Goal: Task Accomplishment & Management: Use online tool/utility

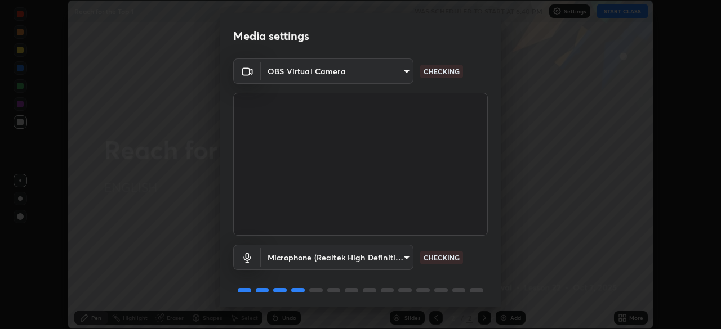
scroll to position [40, 0]
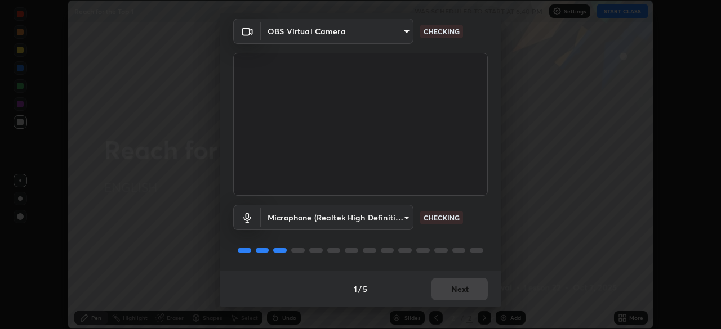
click at [446, 286] on div "1 / 5 Next" at bounding box center [360, 289] width 281 height 36
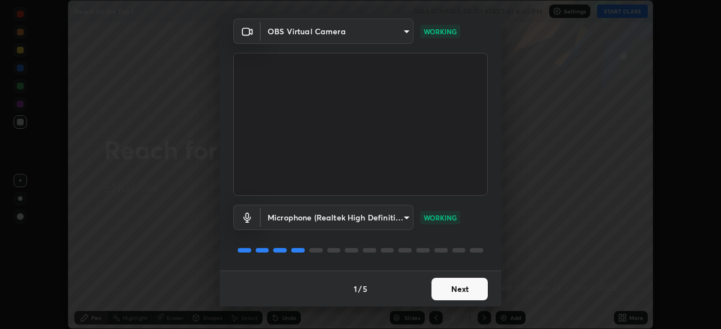
click at [442, 281] on button "Next" at bounding box center [459, 289] width 56 height 23
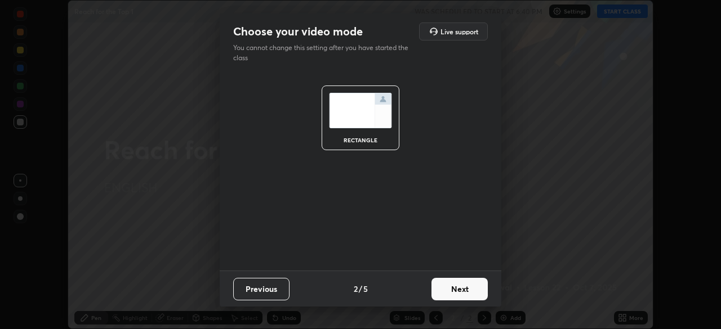
click at [452, 290] on button "Next" at bounding box center [459, 289] width 56 height 23
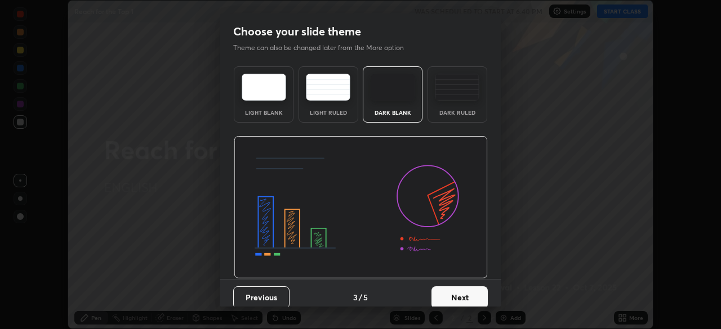
click at [452, 290] on button "Next" at bounding box center [459, 298] width 56 height 23
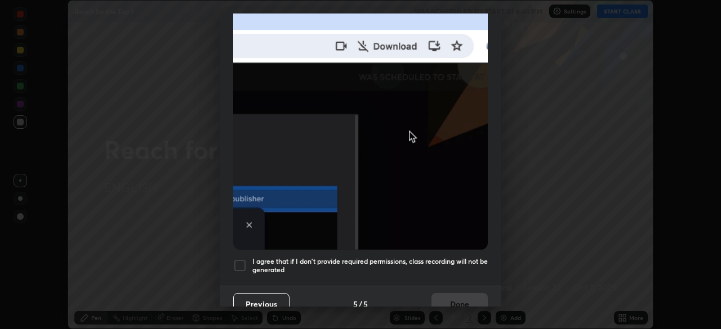
scroll to position [270, 0]
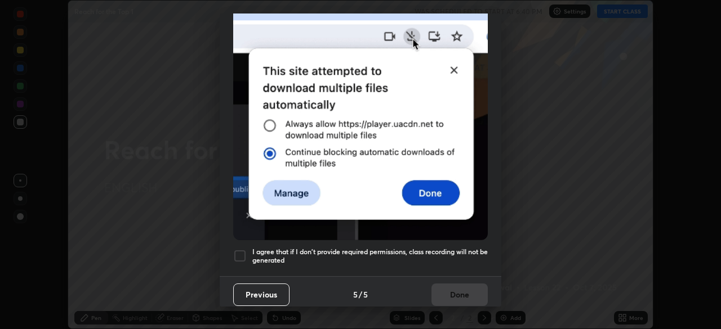
click at [300, 249] on h5 "I agree that if I don't provide required permissions, class recording will not …" at bounding box center [369, 256] width 235 height 17
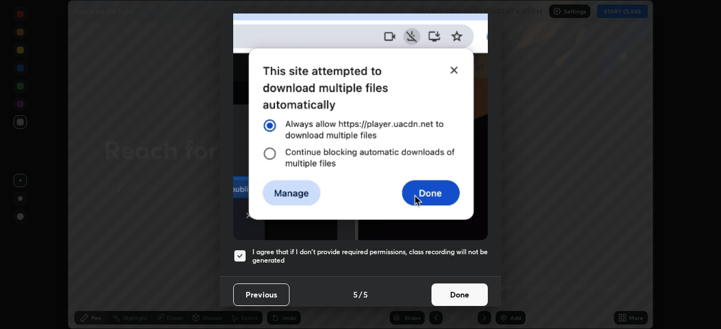
click at [445, 288] on button "Done" at bounding box center [459, 295] width 56 height 23
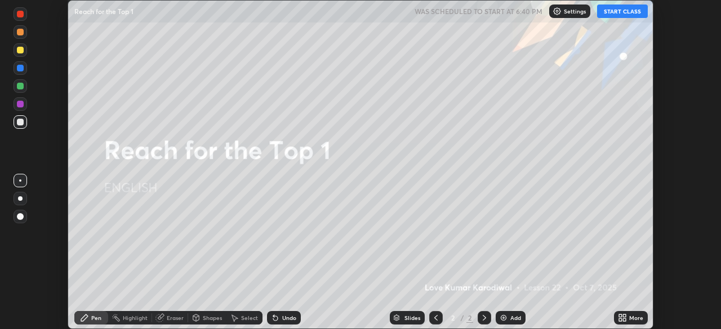
click at [618, 10] on button "START CLASS" at bounding box center [622, 12] width 51 height 14
click at [506, 314] on img at bounding box center [503, 318] width 9 height 9
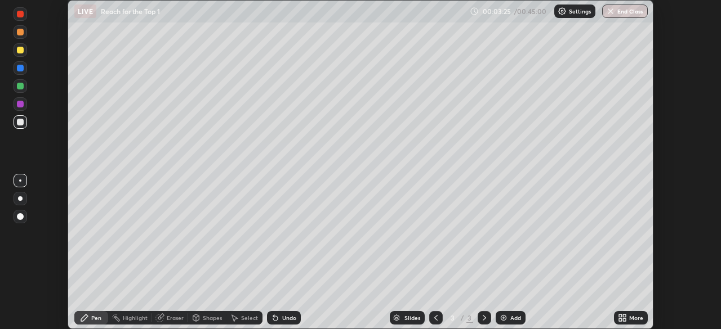
click at [628, 316] on div "More" at bounding box center [631, 318] width 34 height 14
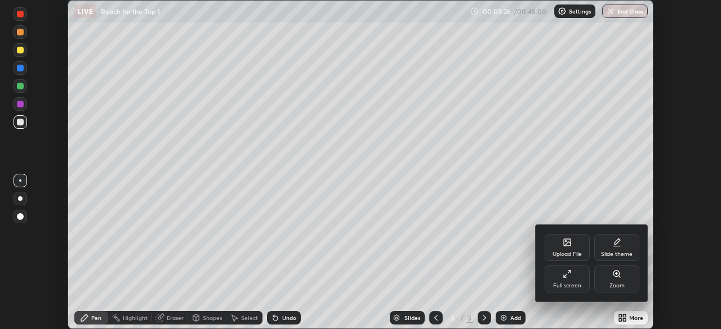
click at [565, 249] on div "Upload File" at bounding box center [566, 247] width 45 height 27
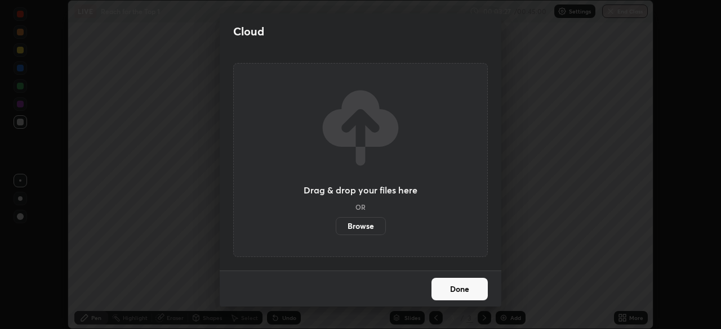
click at [367, 235] on label "Browse" at bounding box center [361, 226] width 50 height 18
click at [336, 235] on input "Browse" at bounding box center [336, 226] width 0 height 18
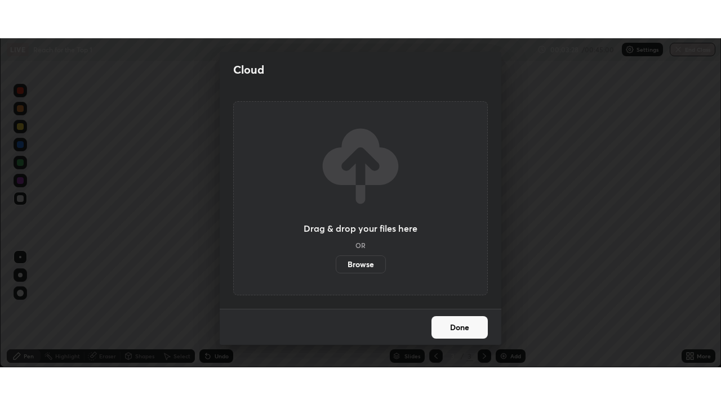
scroll to position [329, 721]
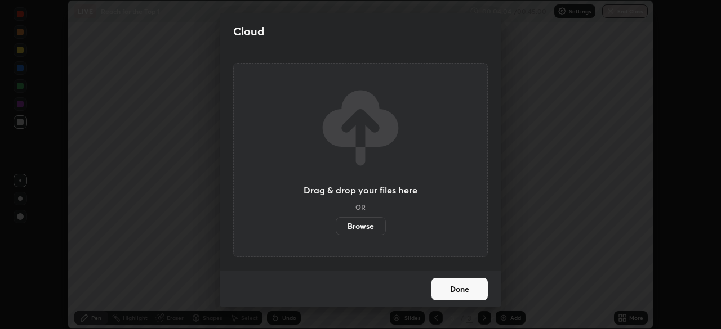
click at [361, 223] on label "Browse" at bounding box center [361, 226] width 50 height 18
click at [336, 223] on input "Browse" at bounding box center [336, 226] width 0 height 18
click at [357, 229] on label "Browse" at bounding box center [361, 226] width 50 height 18
click at [336, 229] on input "Browse" at bounding box center [336, 226] width 0 height 18
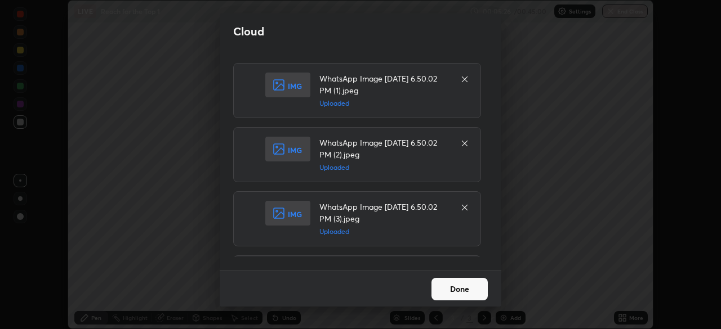
click at [453, 290] on button "Done" at bounding box center [459, 289] width 56 height 23
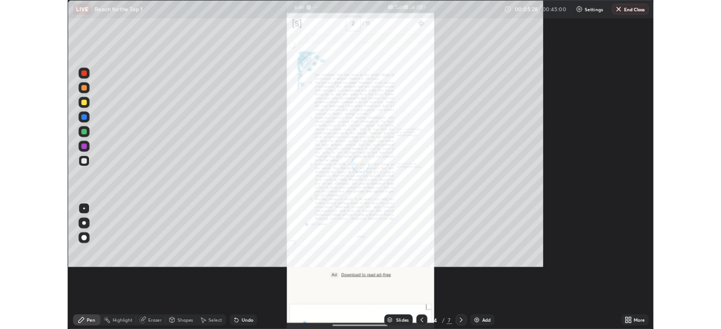
scroll to position [405, 721]
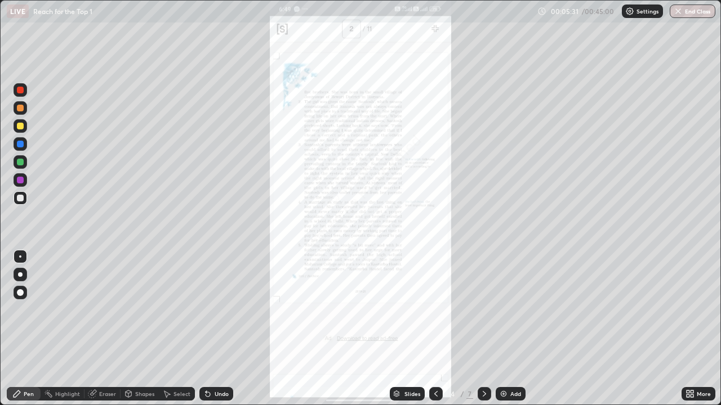
click at [481, 329] on icon at bounding box center [484, 394] width 9 height 9
click at [483, 329] on icon at bounding box center [484, 394] width 9 height 9
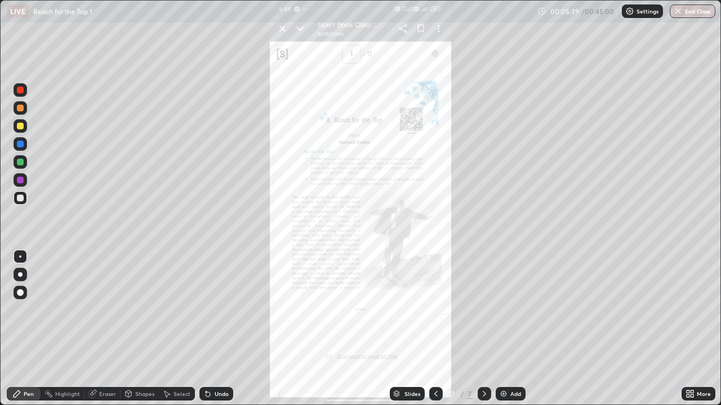
click at [692, 329] on icon at bounding box center [691, 396] width 3 height 3
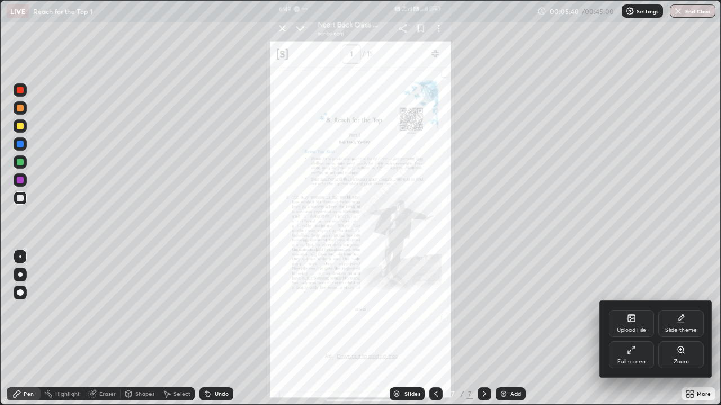
click at [629, 329] on div "Full screen" at bounding box center [631, 355] width 45 height 27
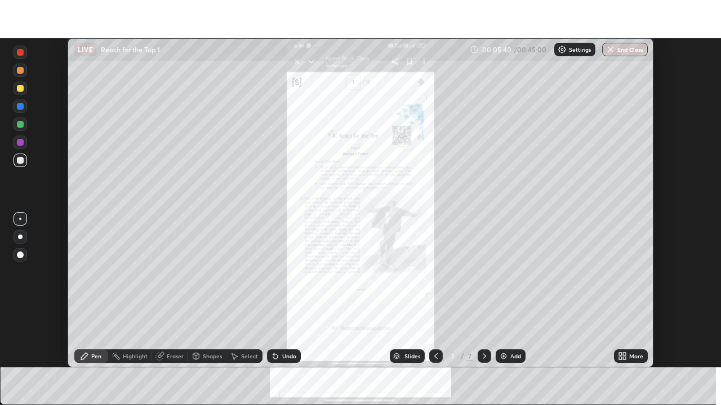
scroll to position [55963, 55572]
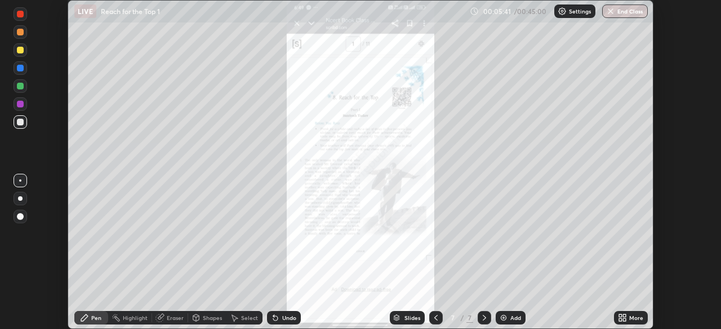
click at [624, 315] on icon at bounding box center [624, 316] width 3 height 3
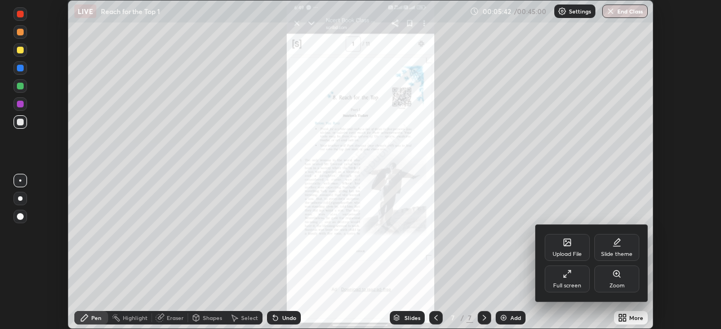
click at [570, 284] on div "Full screen" at bounding box center [567, 286] width 28 height 6
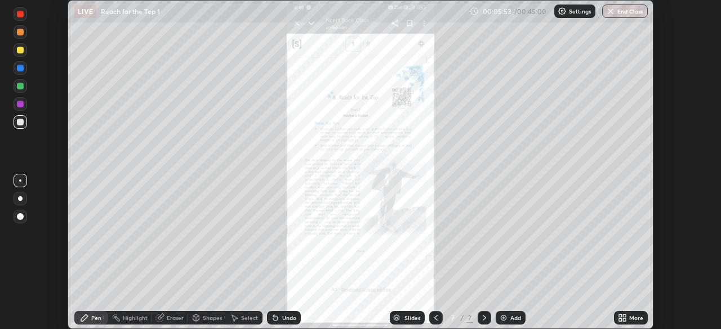
click at [624, 316] on icon at bounding box center [624, 316] width 3 height 3
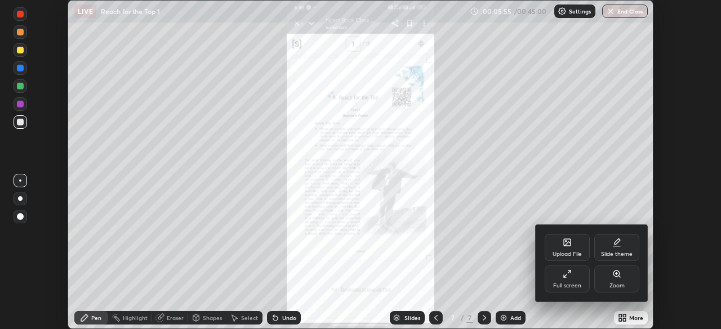
click at [569, 281] on div "Full screen" at bounding box center [566, 279] width 45 height 27
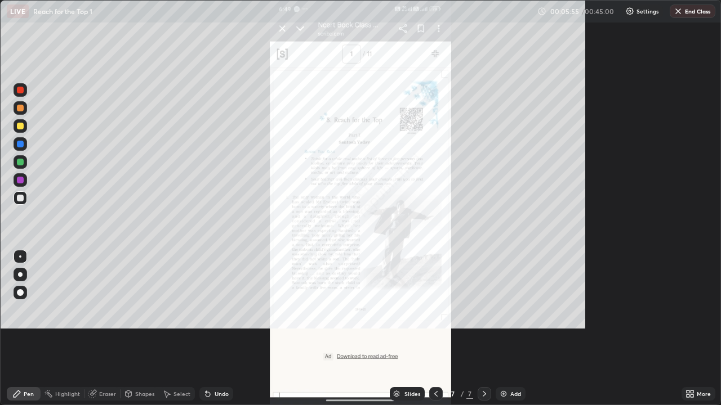
scroll to position [405, 721]
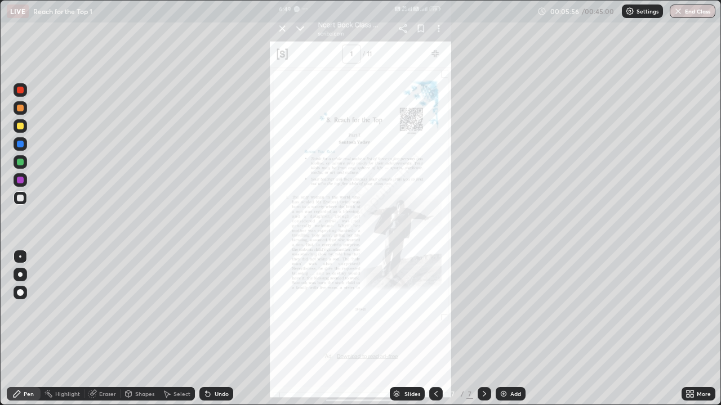
click at [692, 329] on icon at bounding box center [691, 396] width 3 height 3
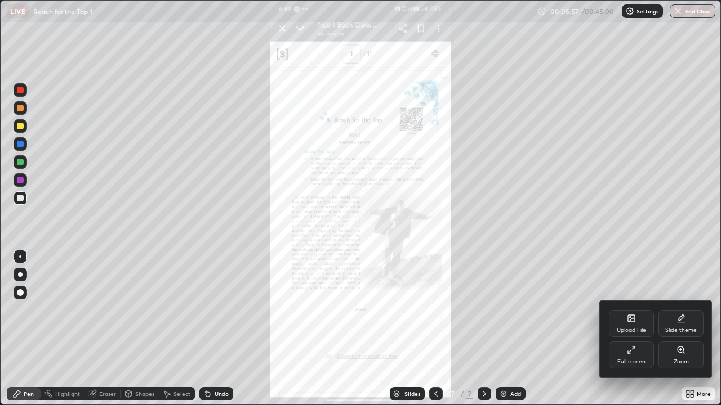
click at [669, 329] on div "Zoom" at bounding box center [680, 355] width 45 height 27
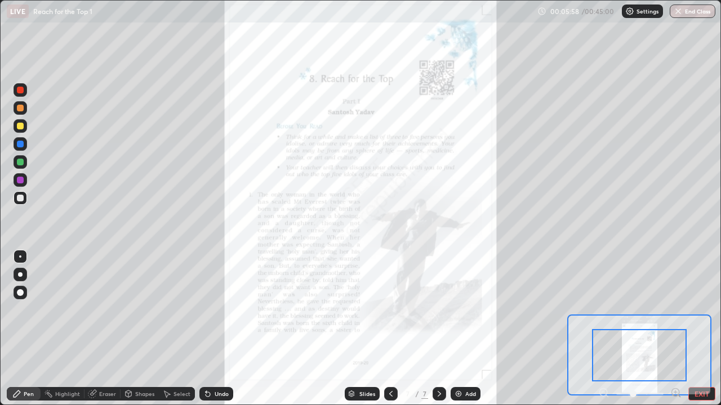
click at [627, 329] on div at bounding box center [639, 355] width 95 height 52
click at [438, 329] on icon at bounding box center [439, 394] width 9 height 9
click at [439, 329] on icon at bounding box center [439, 394] width 9 height 9
click at [696, 329] on button "EXIT" at bounding box center [701, 394] width 27 height 14
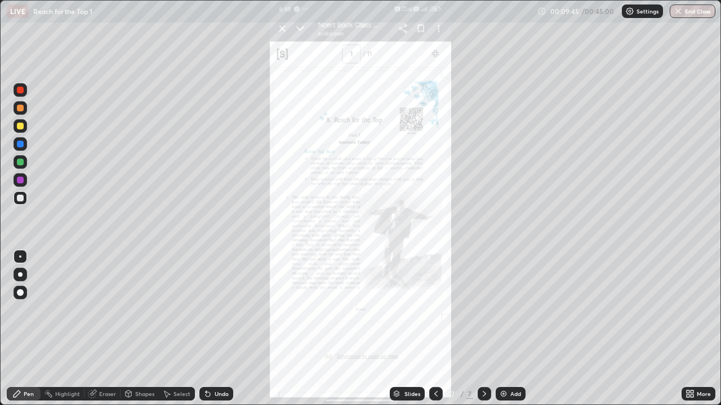
click at [483, 329] on icon at bounding box center [484, 394] width 9 height 9
click at [435, 329] on icon at bounding box center [435, 394] width 9 height 9
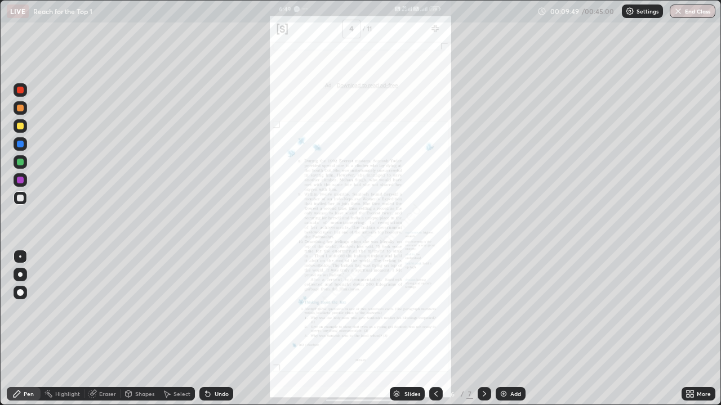
click at [435, 329] on icon at bounding box center [435, 394] width 9 height 9
click at [432, 329] on div at bounding box center [436, 394] width 14 height 14
click at [695, 329] on div "More" at bounding box center [698, 394] width 34 height 14
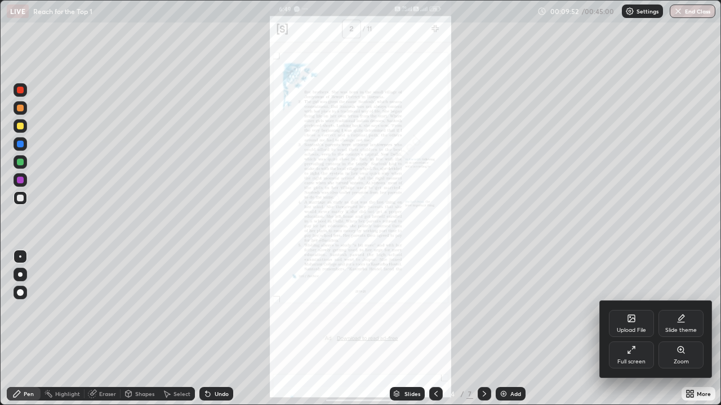
click at [685, 329] on icon at bounding box center [680, 350] width 9 height 9
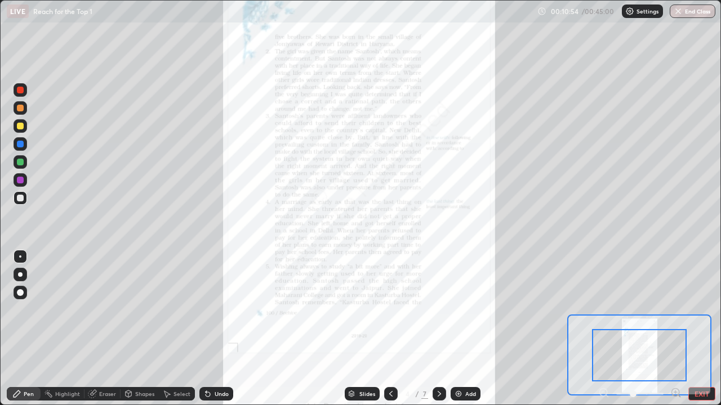
click at [61, 329] on div "Highlight" at bounding box center [67, 394] width 25 height 6
click at [24, 126] on div at bounding box center [21, 126] width 14 height 14
click at [675, 329] on icon at bounding box center [675, 392] width 0 height 3
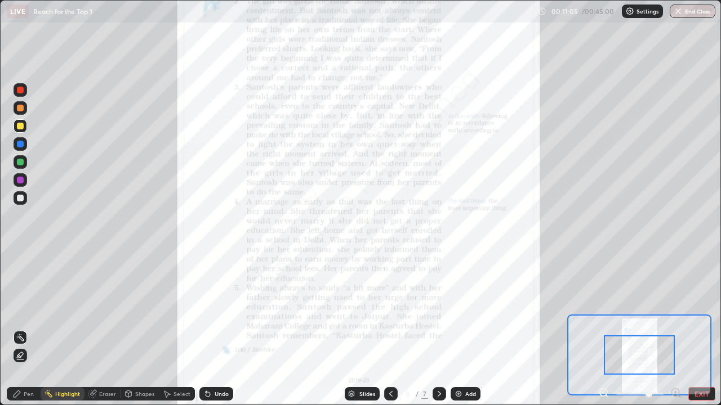
click at [675, 329] on icon at bounding box center [675, 392] width 3 height 0
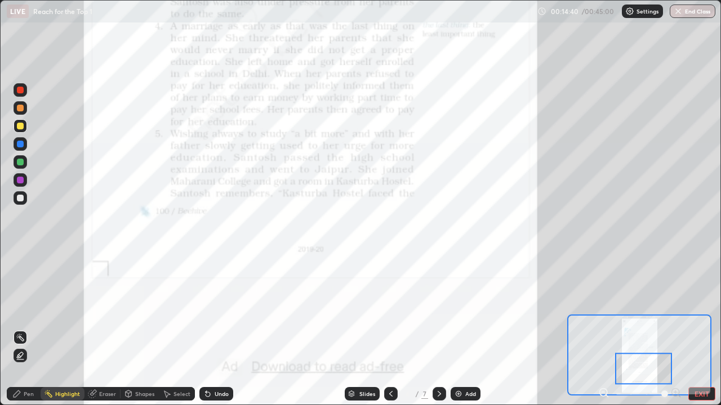
click at [700, 329] on button "EXIT" at bounding box center [701, 394] width 27 height 14
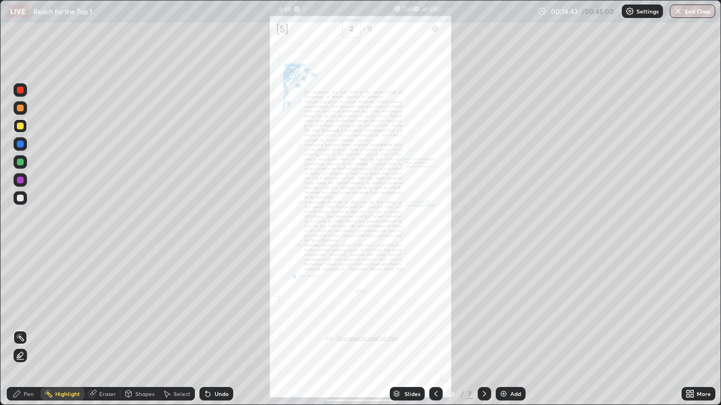
click at [483, 329] on div at bounding box center [484, 394] width 14 height 14
click at [691, 329] on icon at bounding box center [689, 394] width 9 height 9
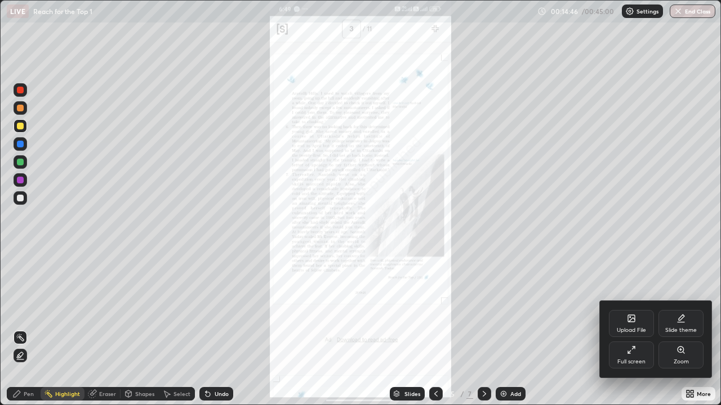
click at [674, 329] on div "Zoom" at bounding box center [680, 355] width 45 height 27
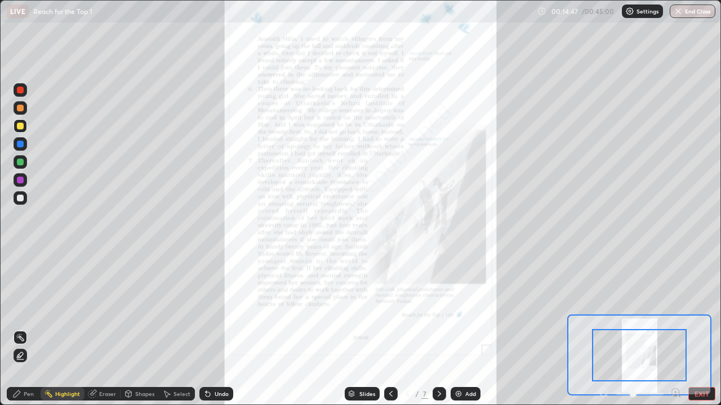
click at [677, 329] on icon at bounding box center [675, 392] width 11 height 11
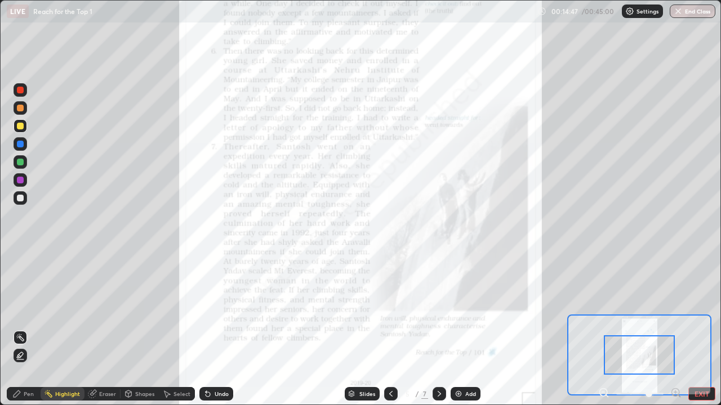
click at [675, 329] on icon at bounding box center [675, 392] width 3 height 0
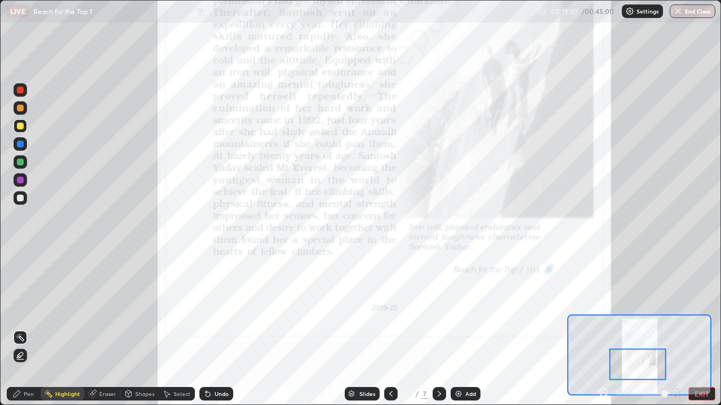
click at [700, 329] on button "EXIT" at bounding box center [701, 394] width 27 height 14
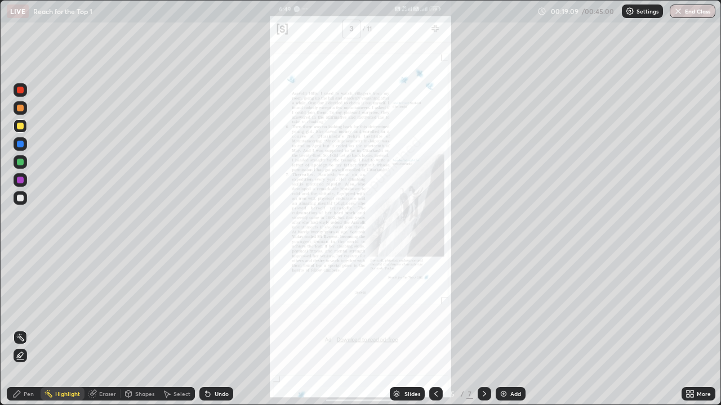
click at [482, 329] on icon at bounding box center [484, 394] width 9 height 9
click at [691, 329] on icon at bounding box center [691, 392] width 3 height 3
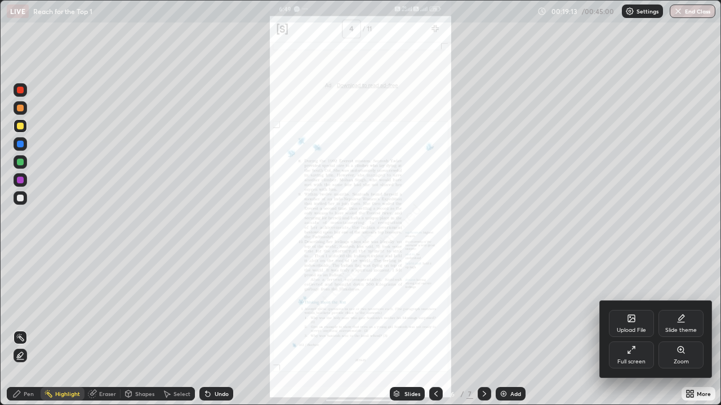
click at [674, 329] on div "Zoom" at bounding box center [680, 355] width 45 height 27
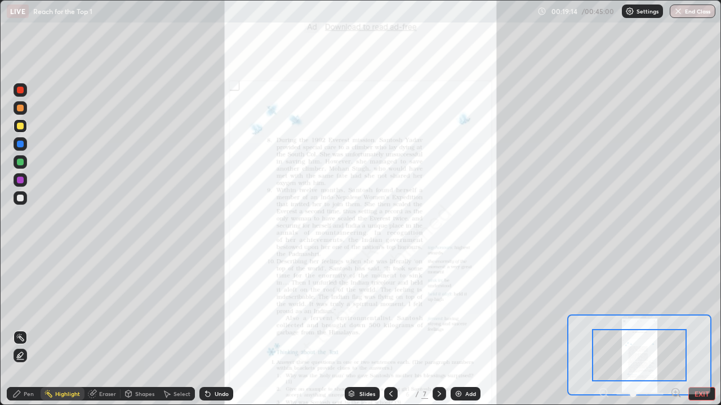
click at [675, 329] on icon at bounding box center [675, 392] width 3 height 0
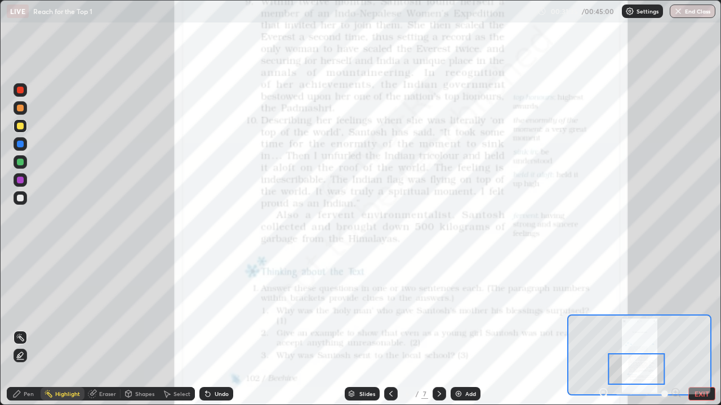
click at [691, 12] on button "End Class" at bounding box center [692, 12] width 46 height 14
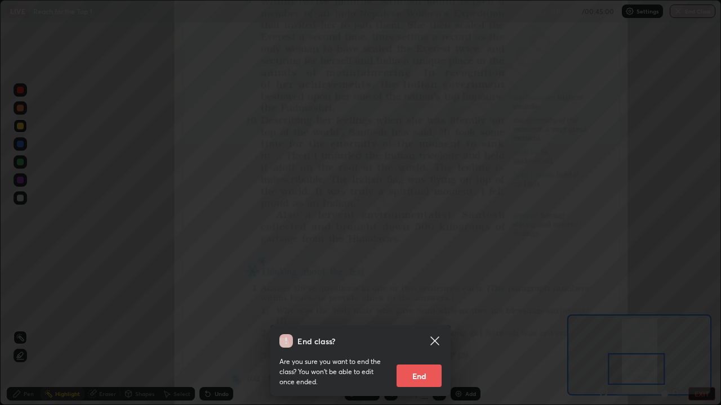
click at [433, 329] on button "End" at bounding box center [418, 376] width 45 height 23
